Goal: Task Accomplishment & Management: Complete application form

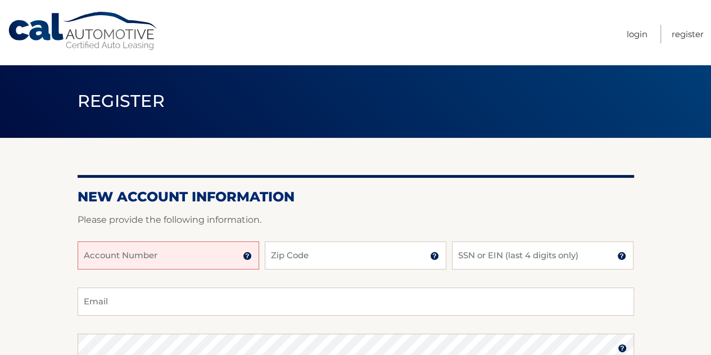
click at [97, 254] on input "Account Number" at bounding box center [169, 255] width 182 height 28
click at [242, 257] on input "Account Number" at bounding box center [169, 255] width 182 height 28
click at [250, 255] on img at bounding box center [247, 255] width 9 height 9
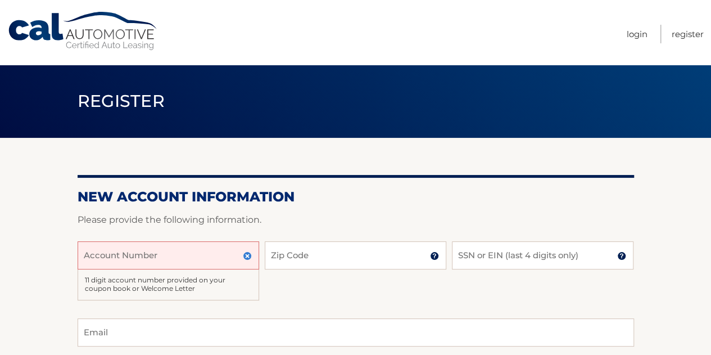
click at [212, 255] on input "Account Number" at bounding box center [169, 255] width 182 height 28
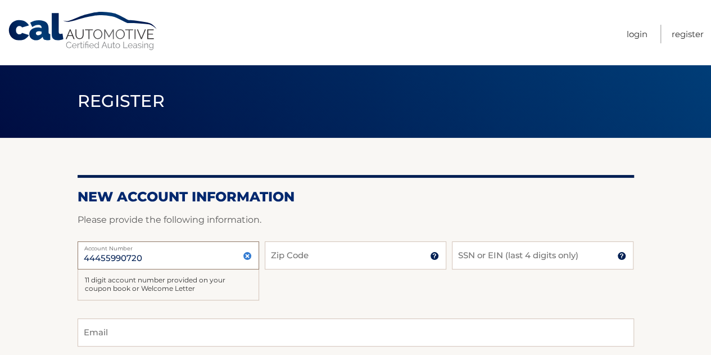
type input "44455990720"
type input "07040"
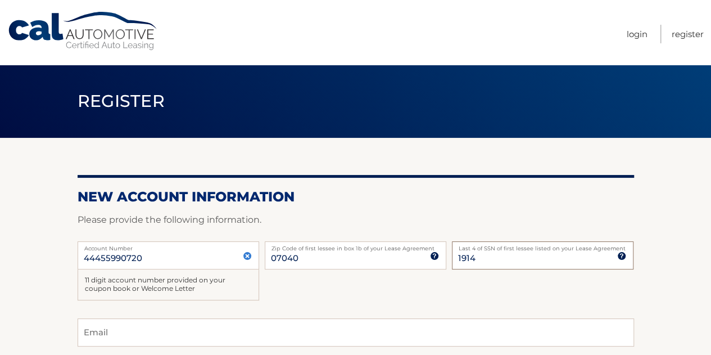
type input "1914"
type input "csweat0825@gmail.com"
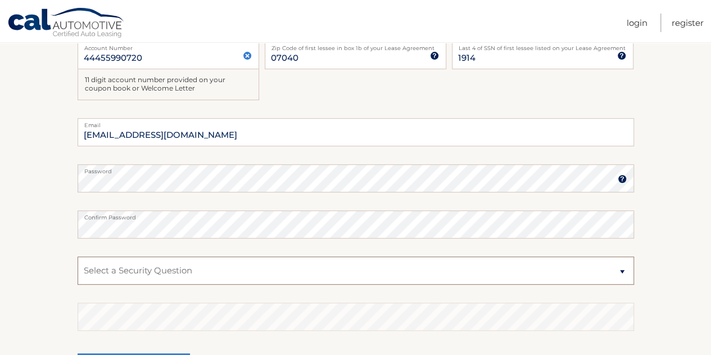
click at [220, 272] on select "Select a Security Question What was the name of your elementary school? What is…" at bounding box center [356, 270] width 557 height 28
select select "1"
click at [78, 256] on select "Select a Security Question What was the name of your elementary school? What is…" at bounding box center [356, 270] width 557 height 28
click at [57, 290] on section "New Account Information Please provide the following information. 44455990720 A…" at bounding box center [355, 173] width 711 height 470
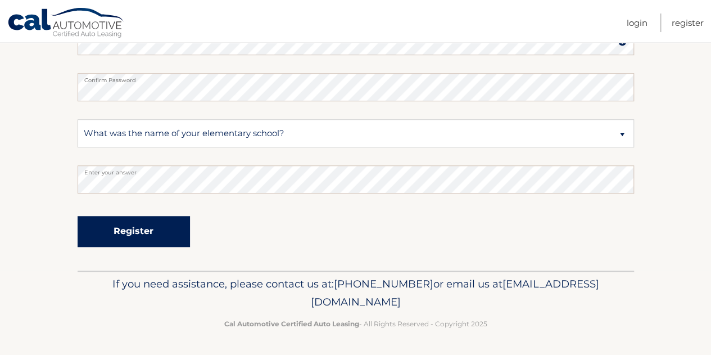
click at [124, 225] on button "Register" at bounding box center [134, 231] width 112 height 31
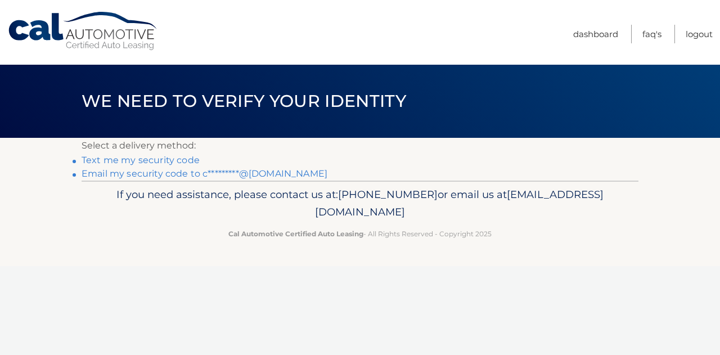
click at [126, 159] on link "Text me my security code" at bounding box center [141, 160] width 118 height 11
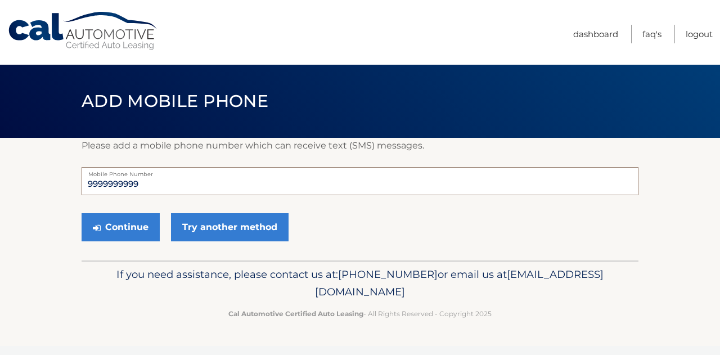
click at [162, 180] on input "9999999999" at bounding box center [360, 181] width 557 height 28
type input "9"
type input "9736096090"
click at [102, 229] on button "Continue" at bounding box center [121, 227] width 78 height 28
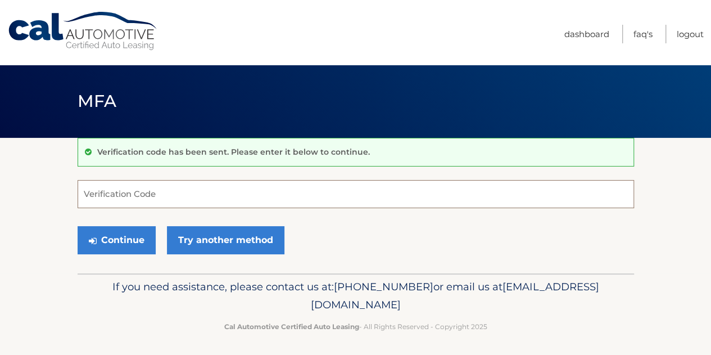
click at [181, 197] on input "Verification Code" at bounding box center [356, 194] width 557 height 28
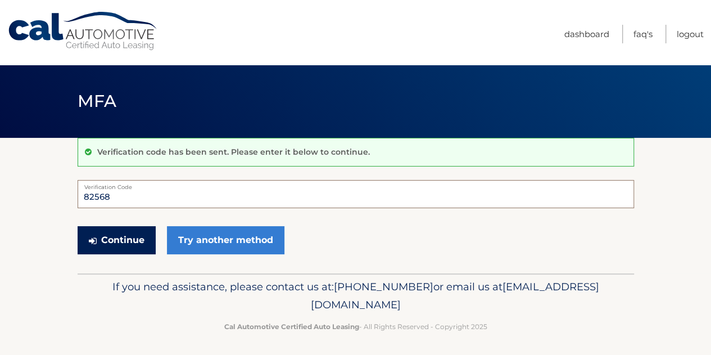
type input "82568"
click at [109, 237] on button "Continue" at bounding box center [117, 240] width 78 height 28
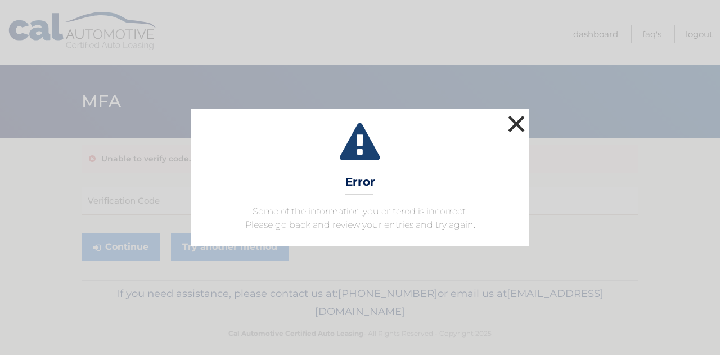
click at [514, 124] on button "×" at bounding box center [516, 123] width 22 height 22
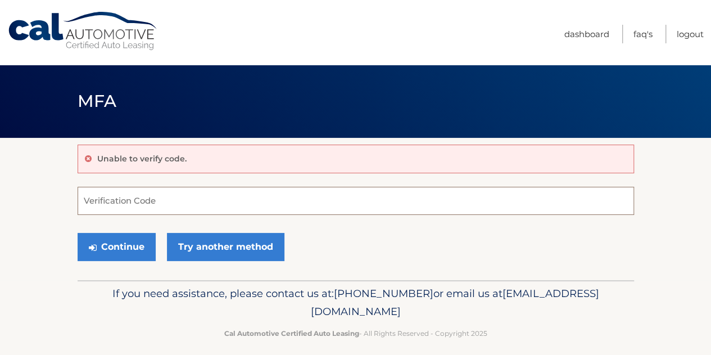
click at [333, 205] on input "Verification Code" at bounding box center [356, 201] width 557 height 28
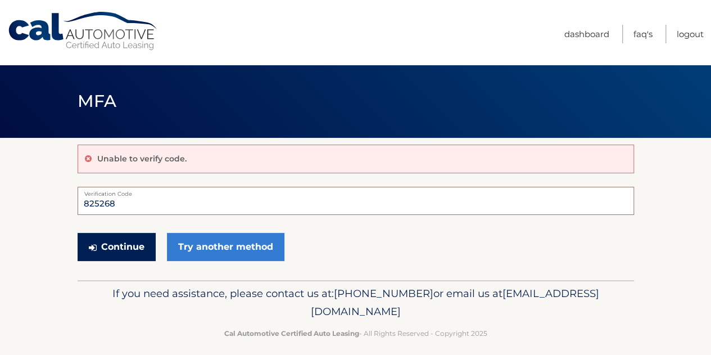
type input "825268"
click at [99, 251] on button "Continue" at bounding box center [117, 247] width 78 height 28
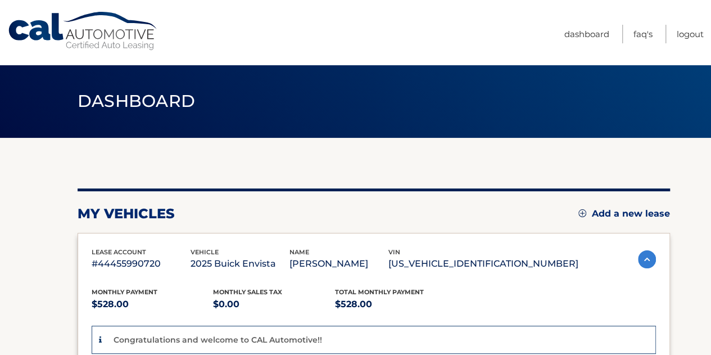
click at [193, 220] on div "my vehicles Add a new lease" at bounding box center [374, 213] width 593 height 17
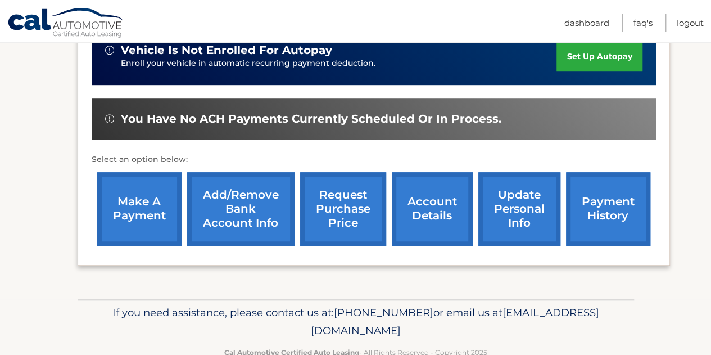
scroll to position [378, 0]
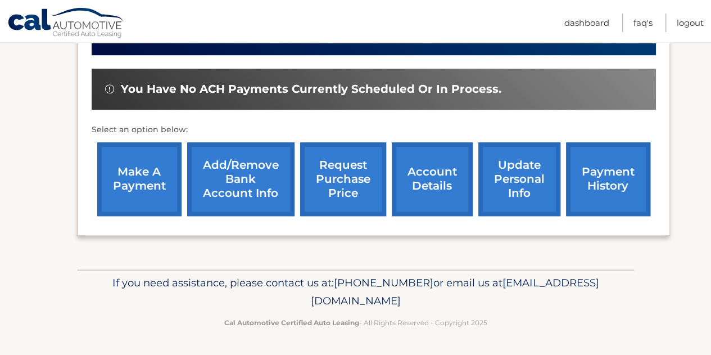
click at [142, 174] on link "make a payment" at bounding box center [139, 179] width 84 height 74
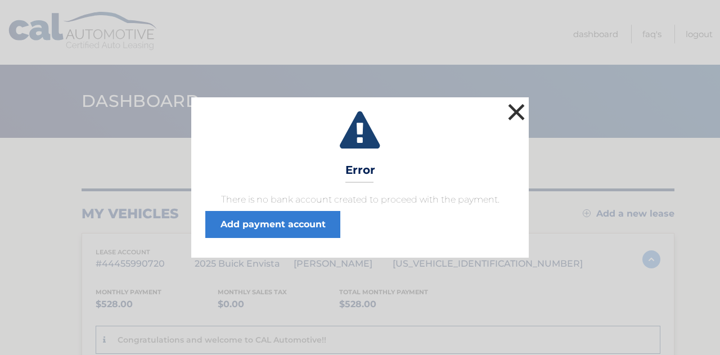
click at [517, 118] on button "×" at bounding box center [516, 112] width 22 height 22
